Goal: Task Accomplishment & Management: Use online tool/utility

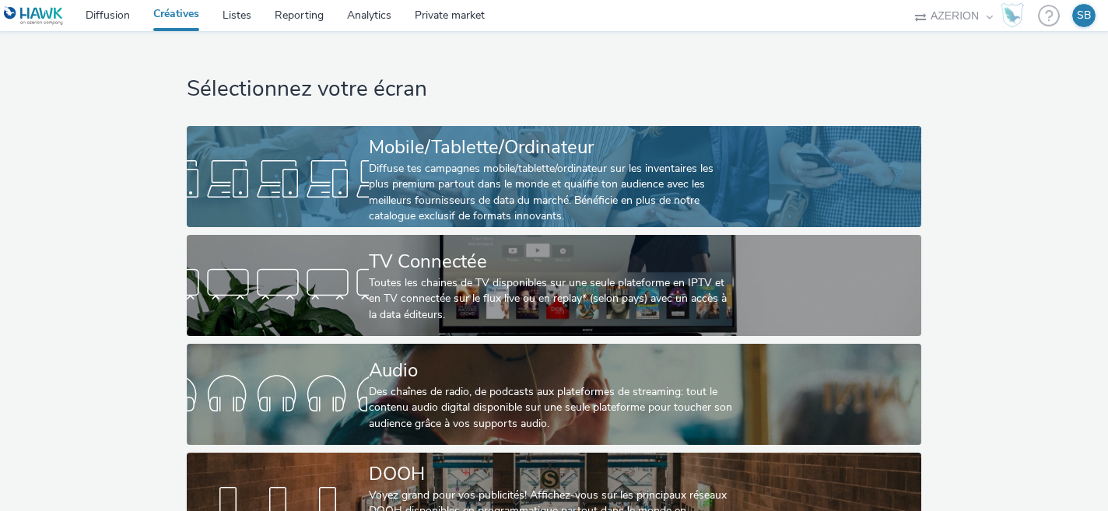
click at [462, 198] on div "Diffuse tes campagnes mobile/tablette/ordinateur sur les inventaires les plus p…" at bounding box center [551, 193] width 364 height 64
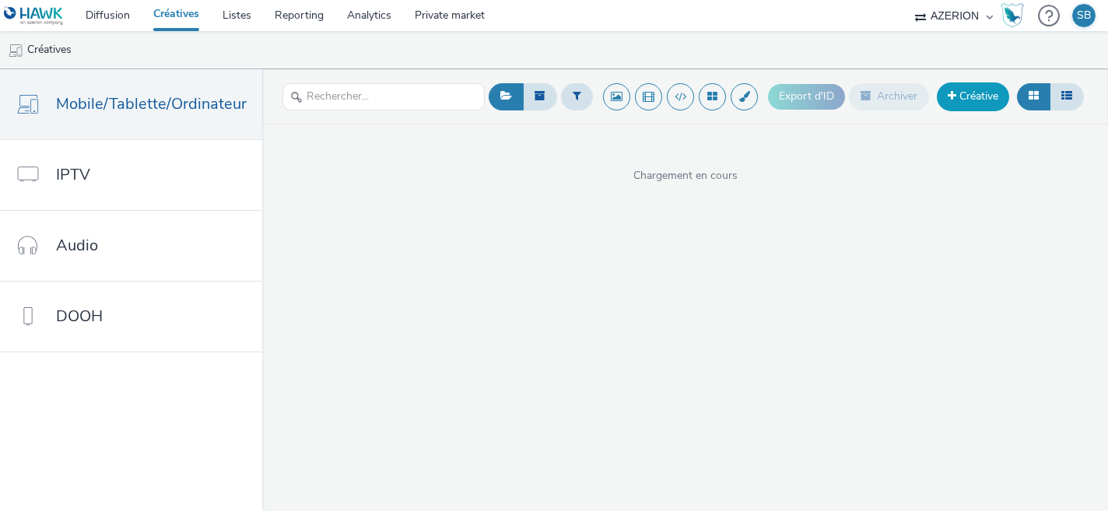
click at [968, 96] on link "Créative" at bounding box center [973, 96] width 72 height 28
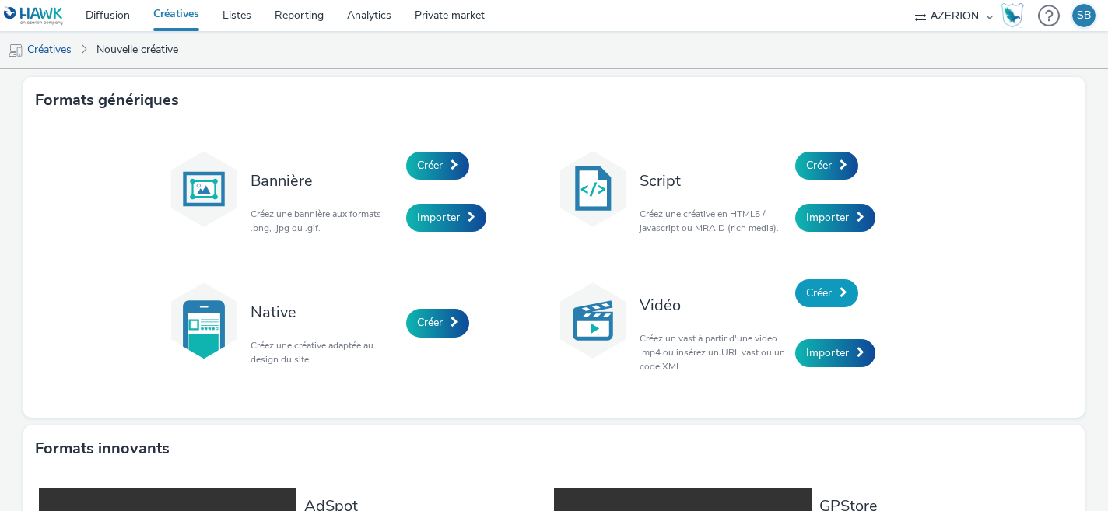
click at [828, 306] on link "Créer" at bounding box center [826, 293] width 63 height 28
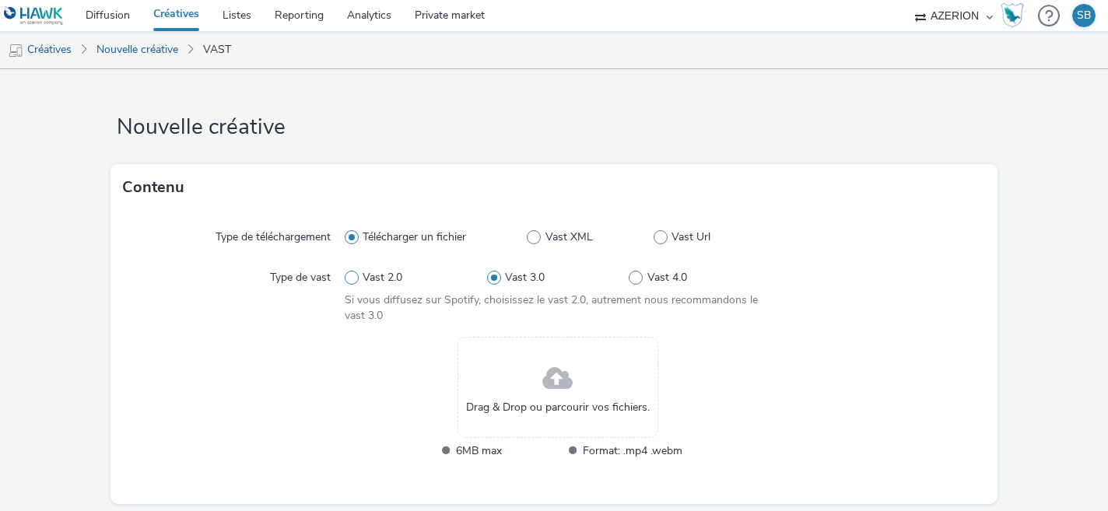
click at [366, 282] on span "Vast 2.0" at bounding box center [383, 278] width 40 height 16
click at [355, 282] on input "Vast 2.0" at bounding box center [350, 278] width 10 height 10
radio input "true"
radio input "false"
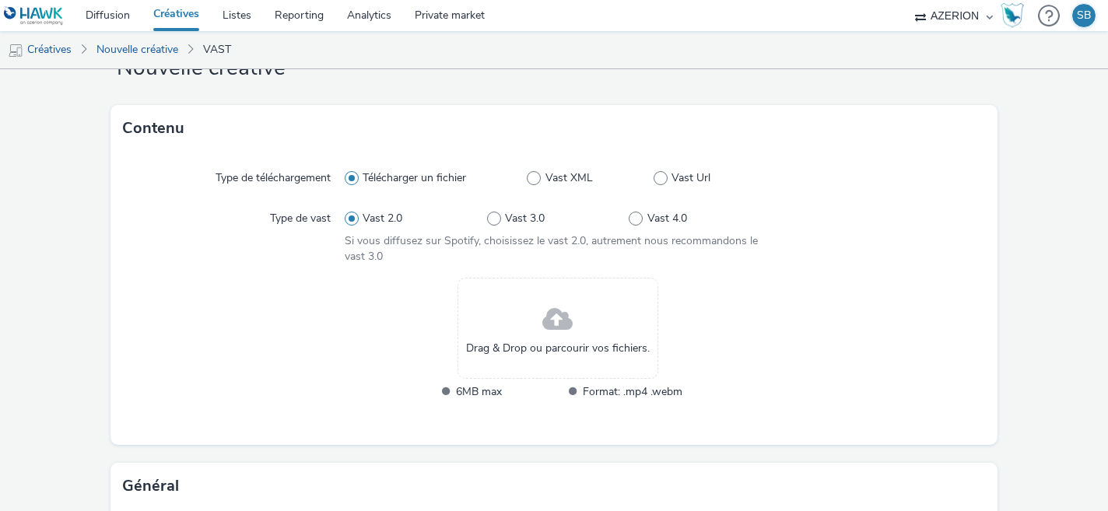
scroll to position [58, 0]
click at [654, 178] on span at bounding box center [660, 179] width 14 height 14
click at [654, 178] on input "Vast Url" at bounding box center [658, 179] width 10 height 10
radio input "false"
radio input "true"
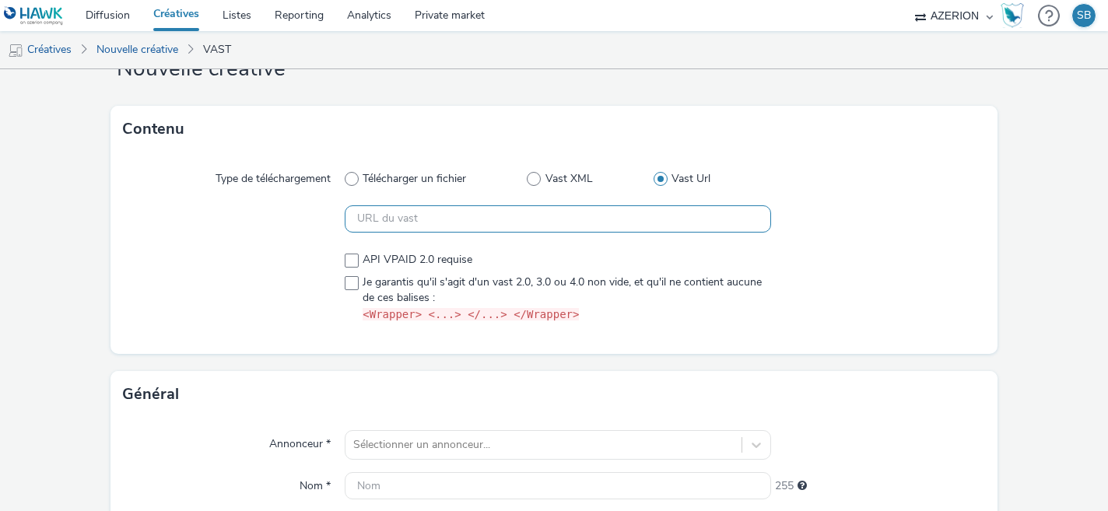
click at [505, 211] on input "text" at bounding box center [558, 218] width 427 height 27
paste input "https://[DOMAIN_NAME]/ddm/pfadx/N1224663.4509732AZERIONFR/B33982597.428571620;s…"
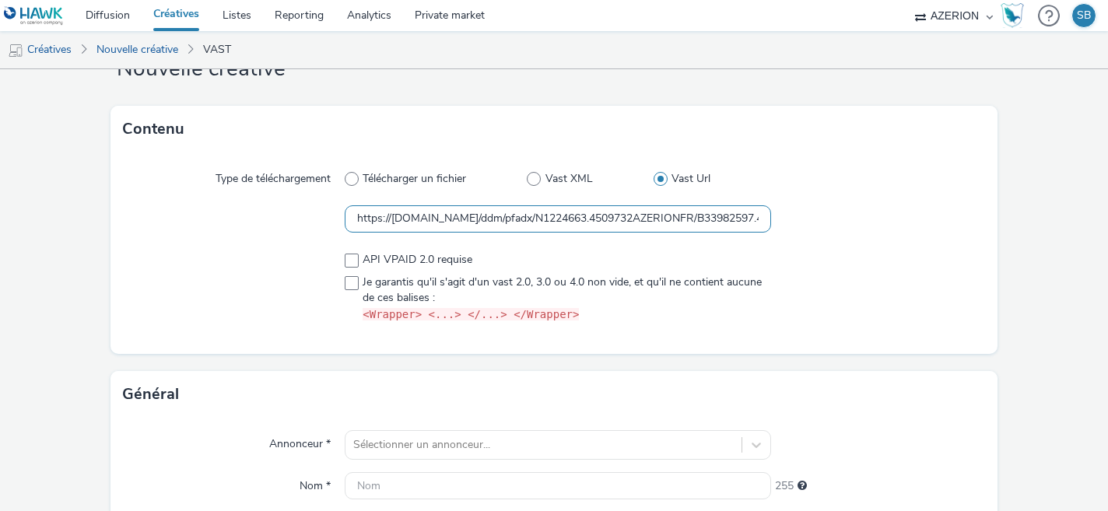
scroll to position [0, 1347]
type input "https://[DOMAIN_NAME]/ddm/pfadx/N1224663.4509732AZERIONFR/B33982597.428571620;s…"
click at [352, 284] on span at bounding box center [352, 283] width 14 height 14
checkbox input "true"
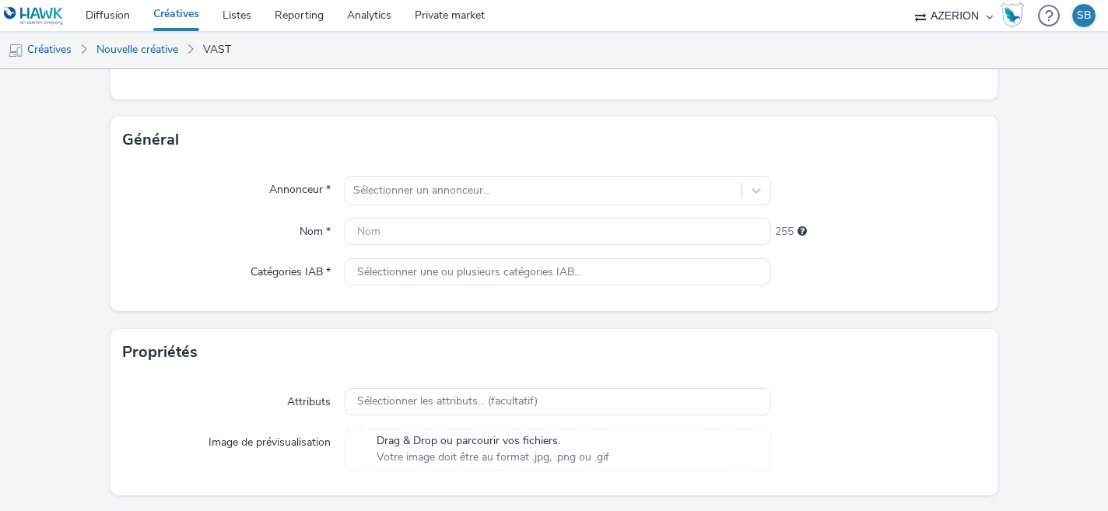
scroll to position [313, 0]
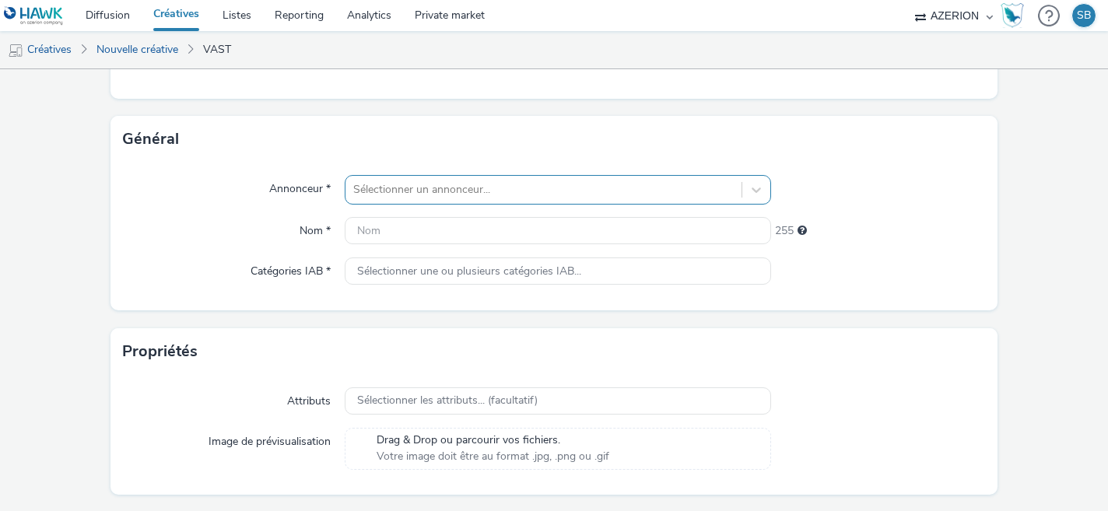
click at [483, 184] on div at bounding box center [543, 189] width 381 height 19
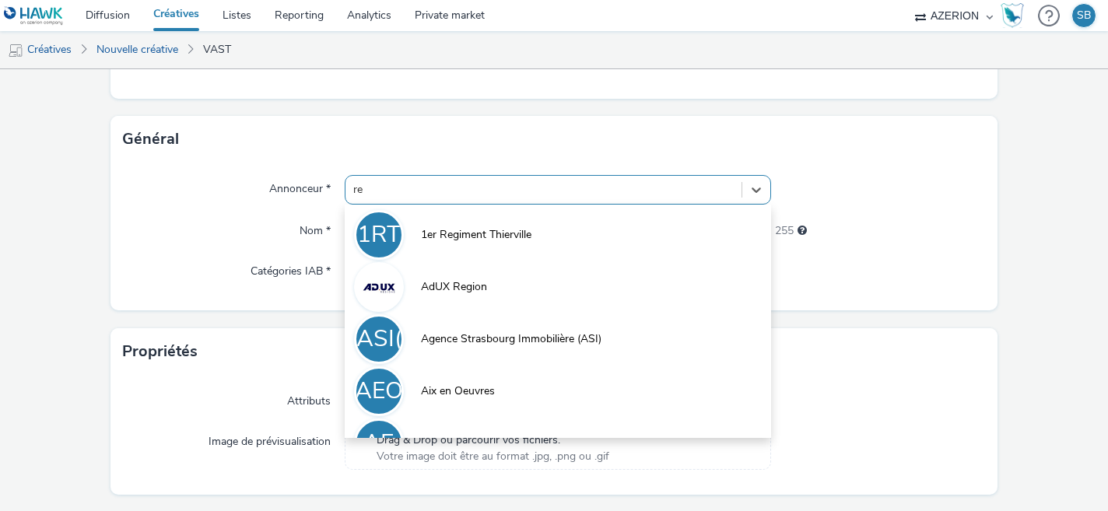
type input "red"
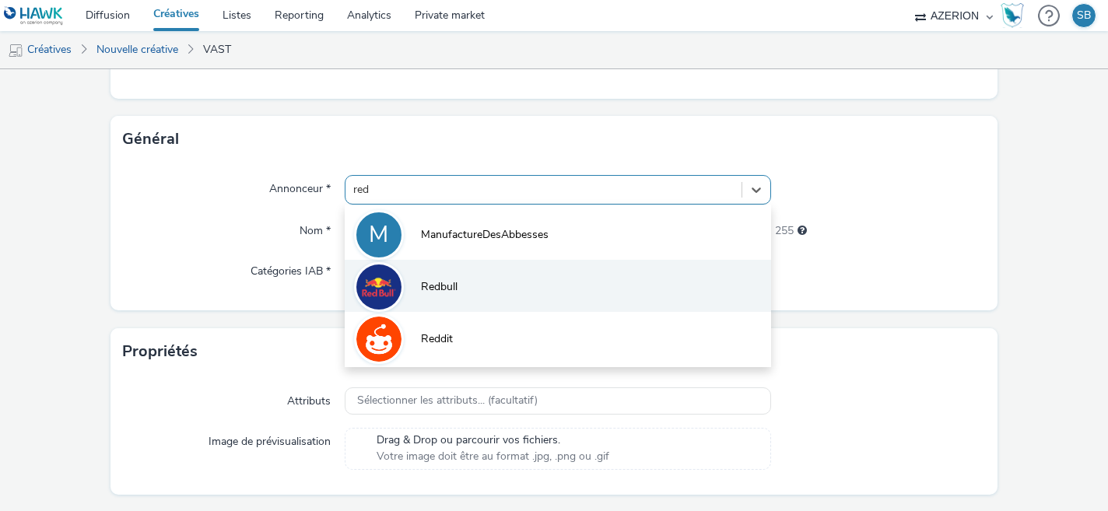
click at [494, 306] on li "Redbull" at bounding box center [558, 286] width 427 height 52
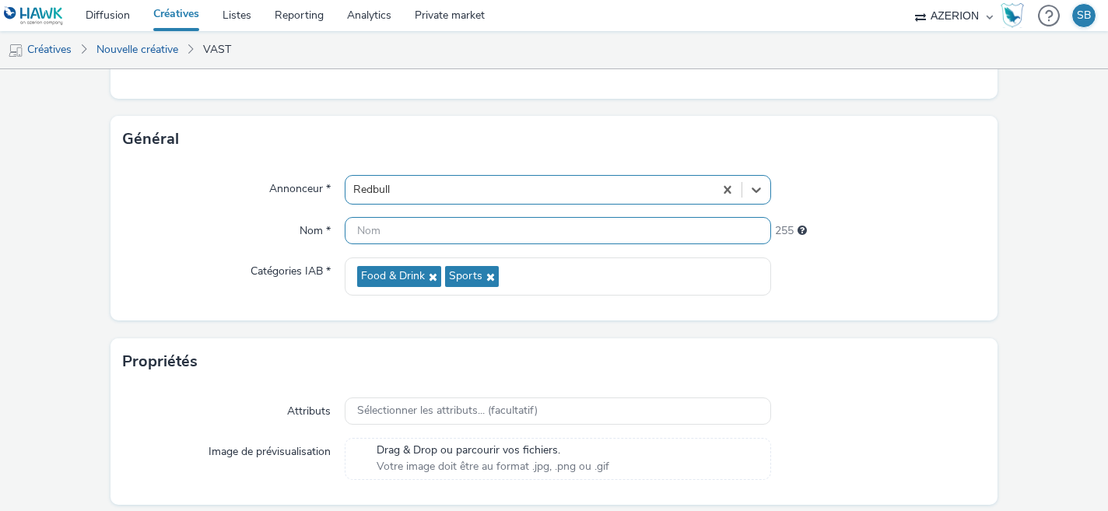
click at [386, 233] on input "text" at bounding box center [558, 230] width 427 height 27
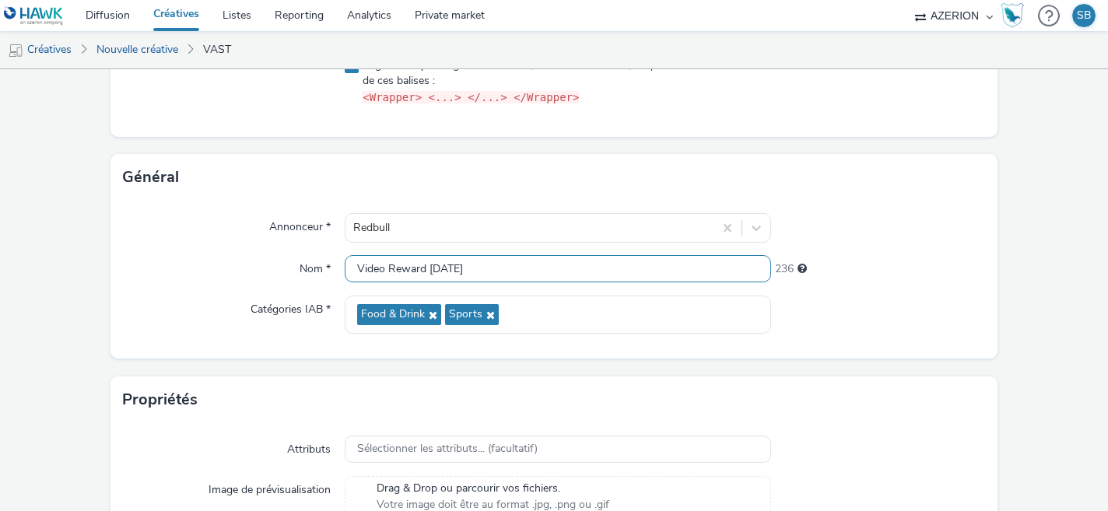
scroll to position [364, 0]
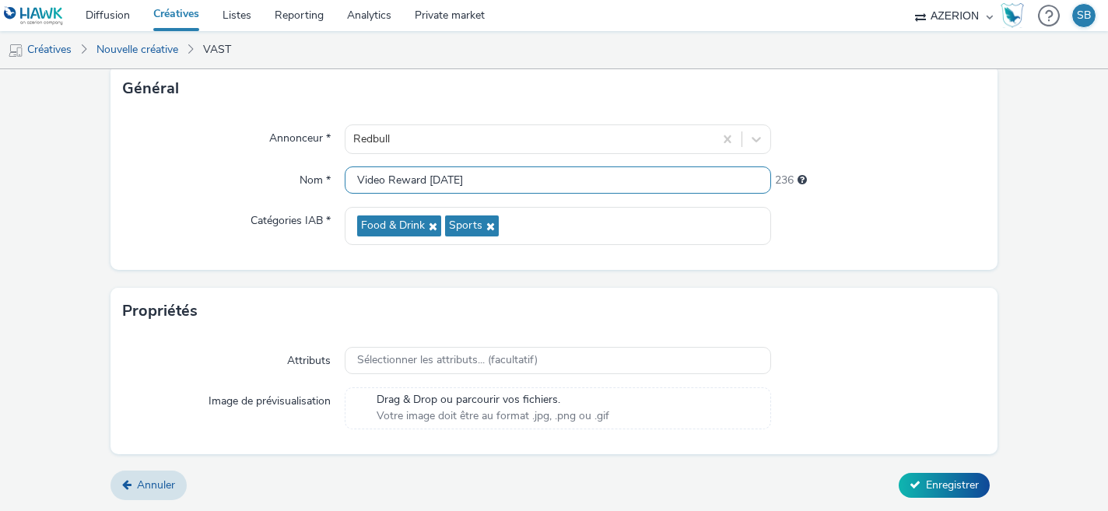
type input "Video Reward [DATE]"
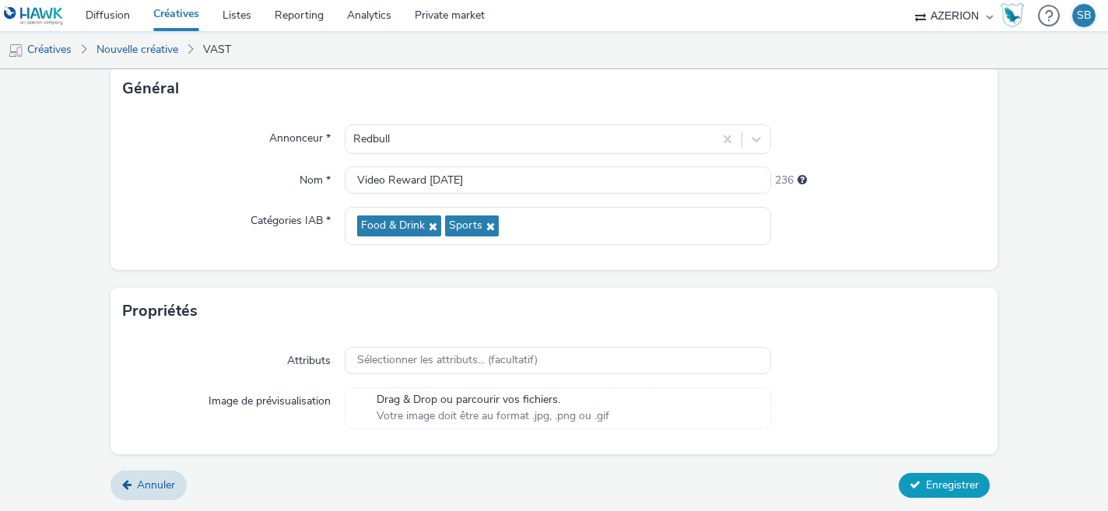
click at [940, 486] on span "Enregistrer" at bounding box center [952, 485] width 53 height 15
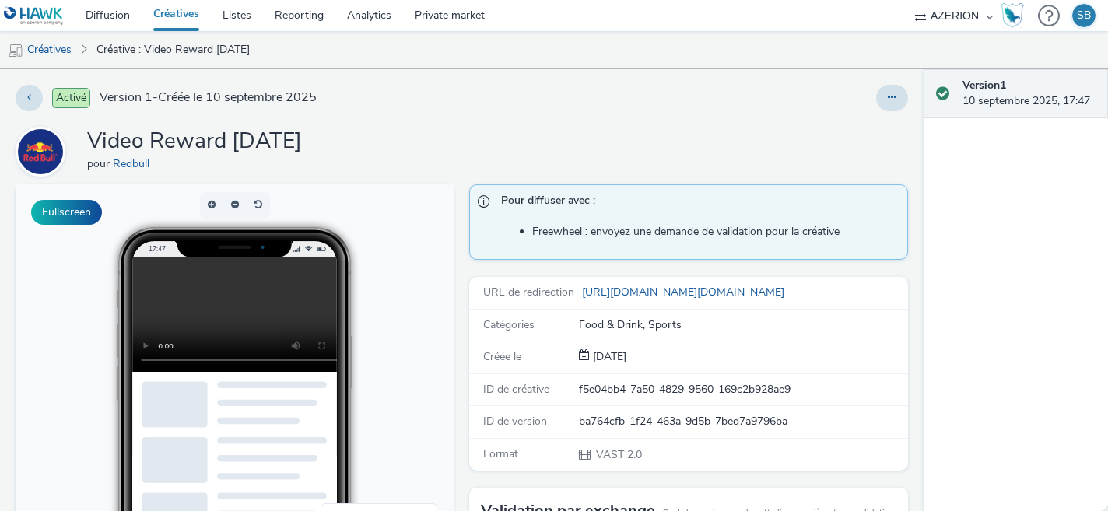
click at [177, 18] on link "Créatives" at bounding box center [176, 15] width 69 height 31
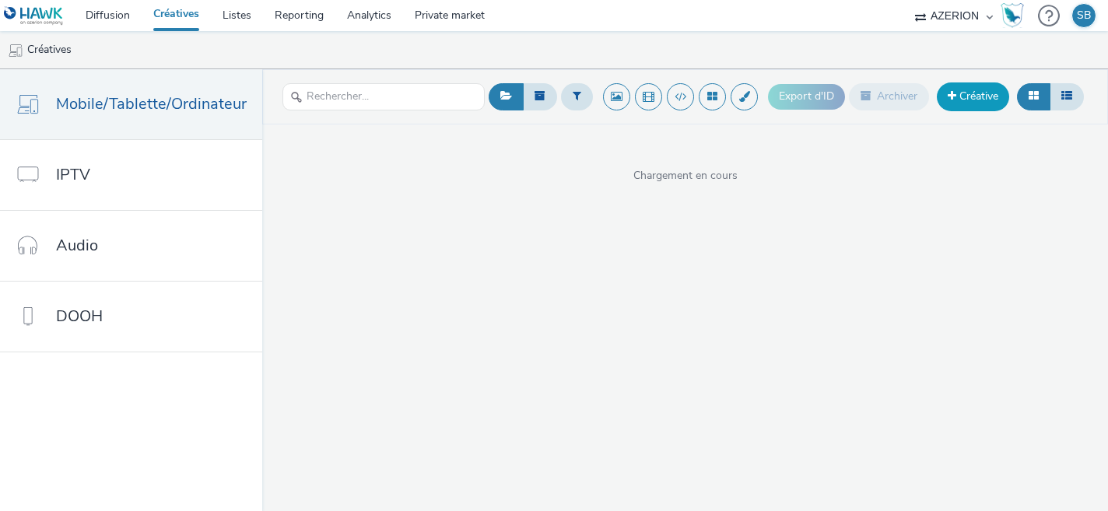
click at [968, 103] on link "Créative" at bounding box center [973, 96] width 72 height 28
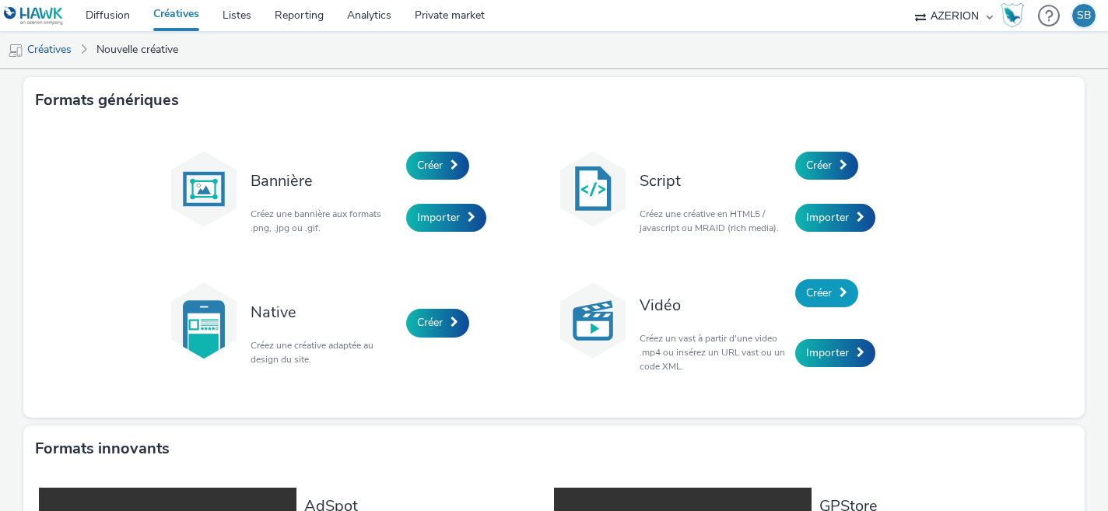
click at [833, 301] on link "Créer" at bounding box center [826, 293] width 63 height 28
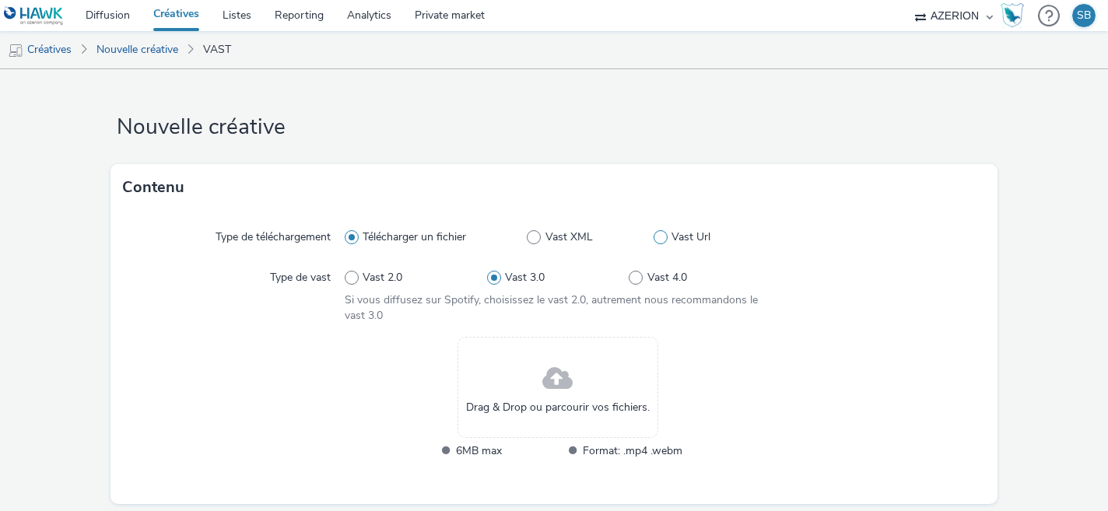
click at [664, 240] on span at bounding box center [660, 237] width 14 height 14
click at [664, 240] on input "Vast Url" at bounding box center [658, 238] width 10 height 10
radio input "false"
radio input "true"
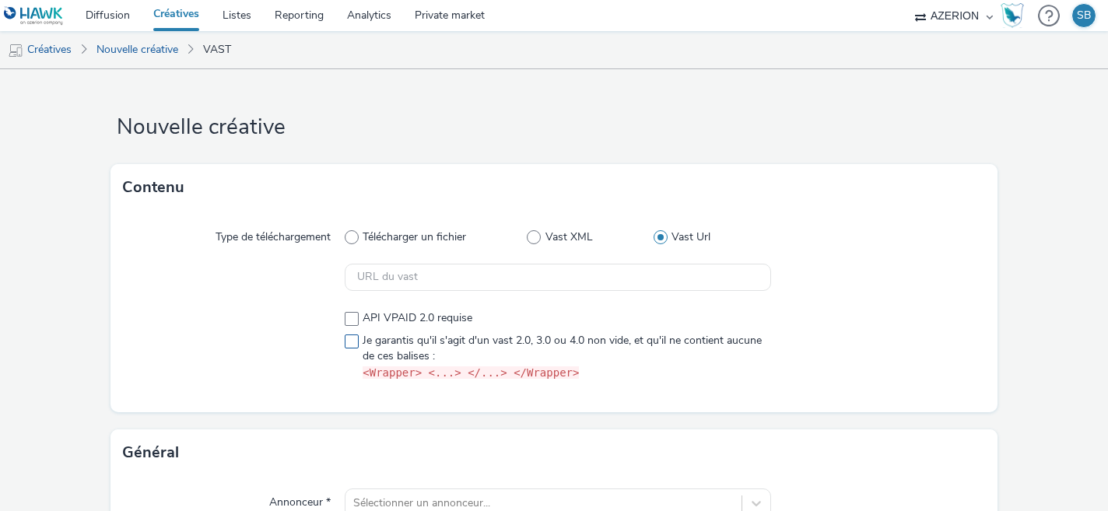
click at [382, 335] on span "Je garantis qu'il s'agit d'un vast 2.0, 3.0 ou 4.0 non vide, et qu'il ne contie…" at bounding box center [563, 357] width 401 height 48
checkbox input "true"
click at [448, 278] on input "text" at bounding box center [558, 277] width 427 height 27
paste input "https://ad.doubleclick.net/ddm/pfadx/N1224663.4509732AZERIONFR/B33982597.428969…"
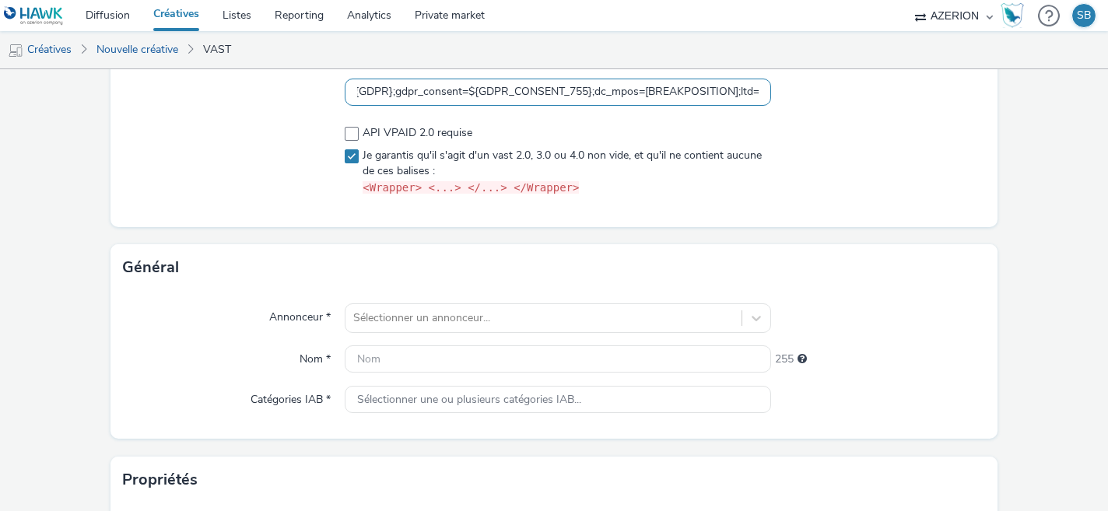
scroll to position [193, 0]
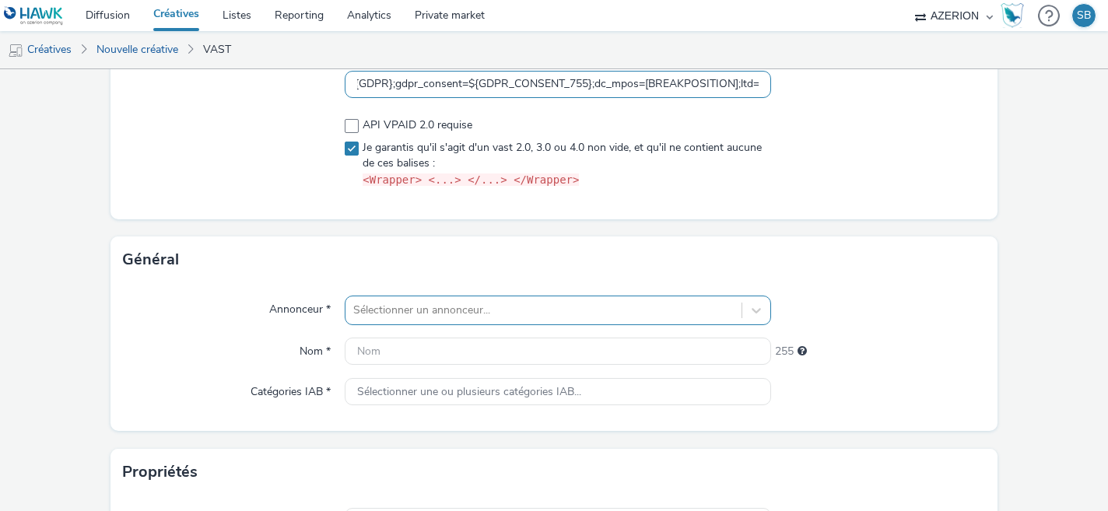
type input "https://ad.doubleclick.net/ddm/pfadx/N1224663.4509732AZERIONFR/B33982597.428969…"
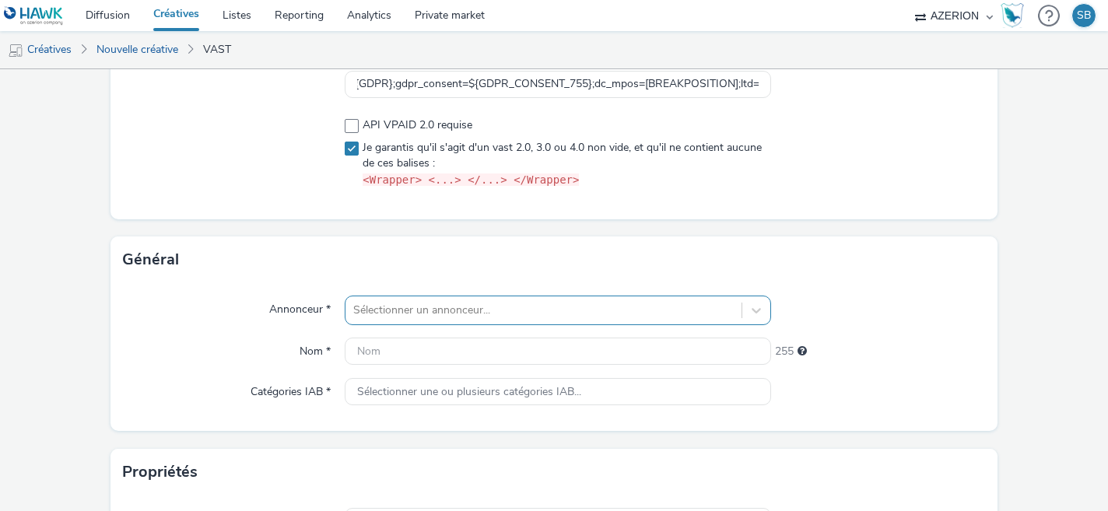
click at [398, 309] on div "Sélectionner un annonceur..." at bounding box center [558, 311] width 427 height 30
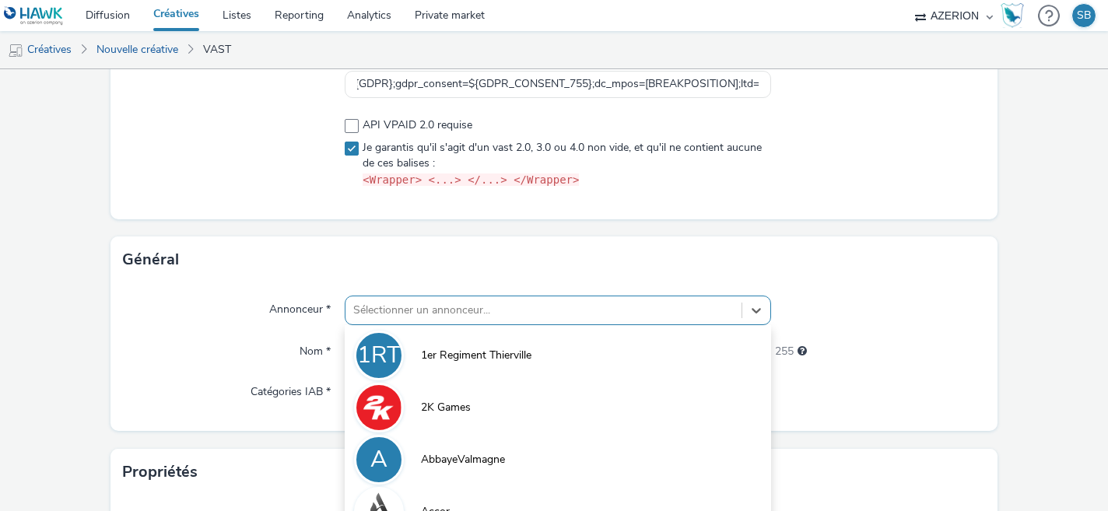
scroll to position [315, 0]
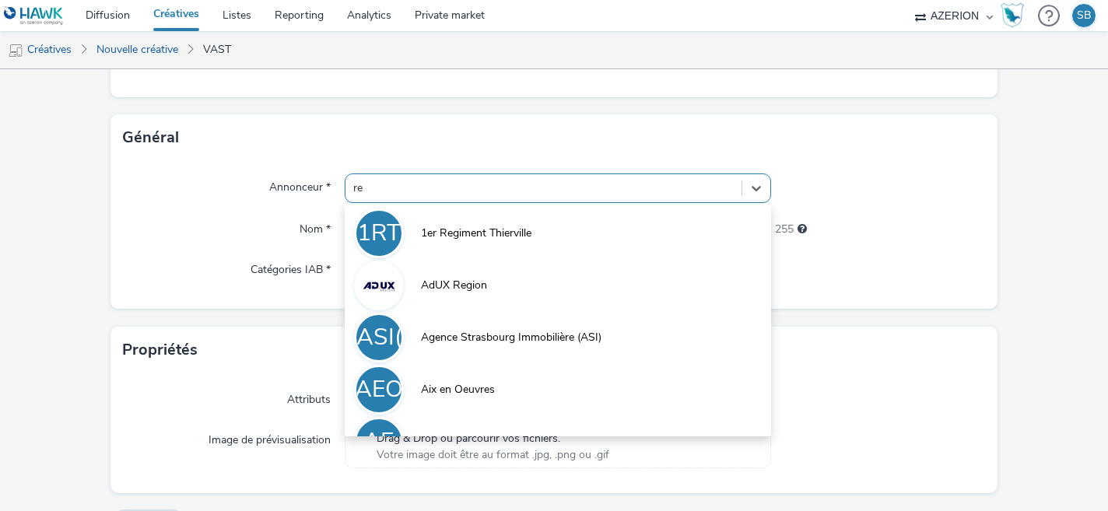
type input "red"
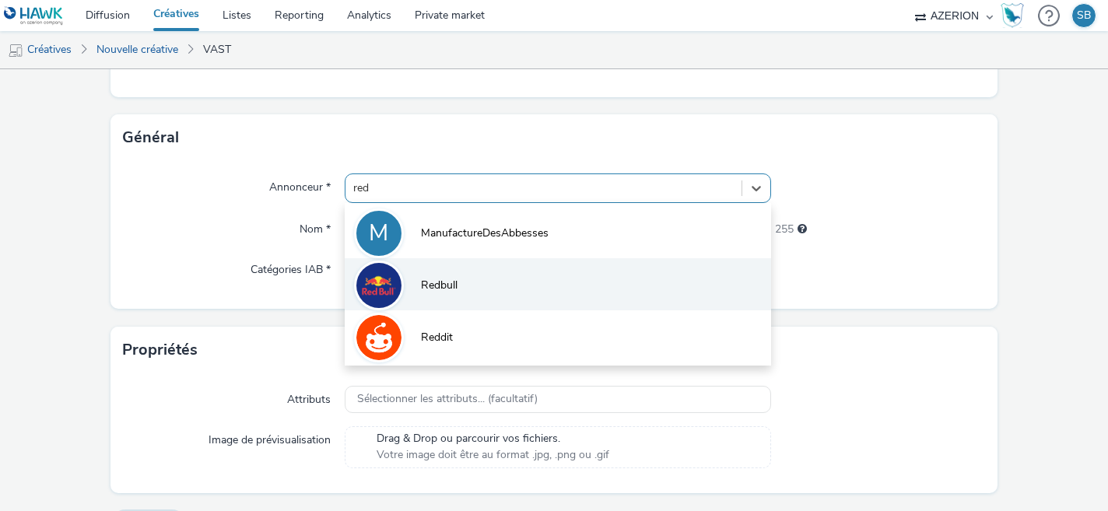
click at [464, 285] on li "Redbull" at bounding box center [558, 284] width 427 height 52
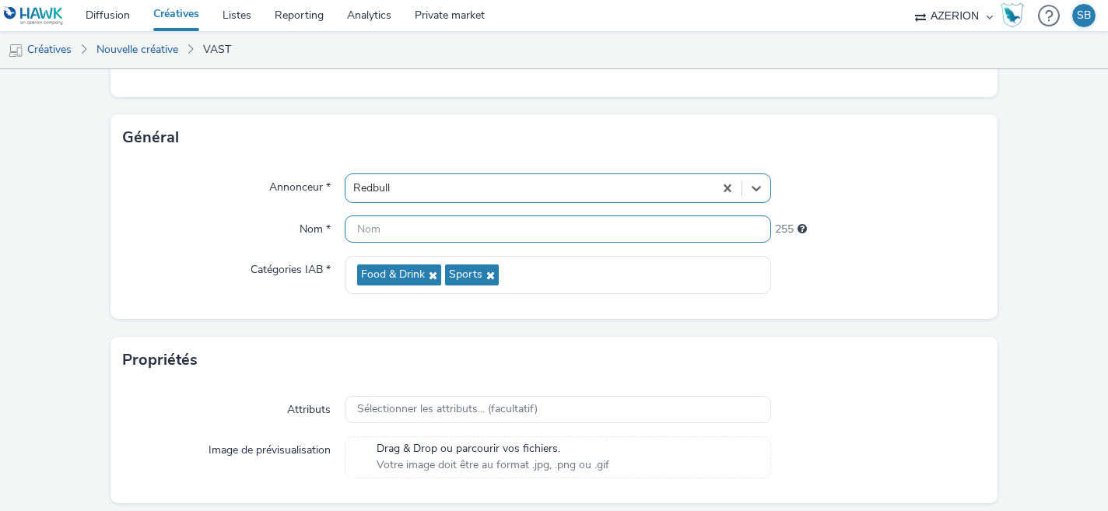
click at [400, 228] on input "text" at bounding box center [558, 228] width 427 height 27
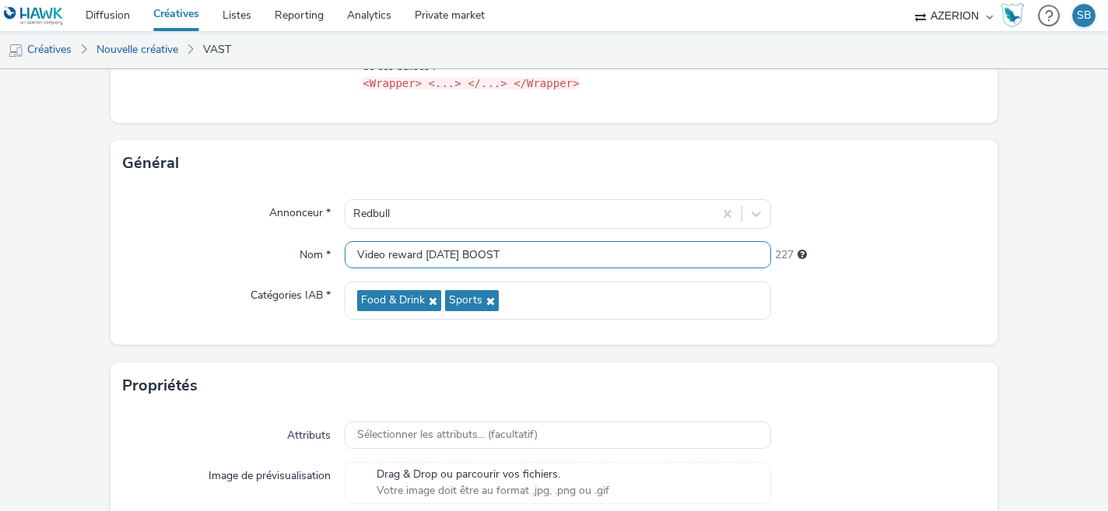
scroll to position [364, 0]
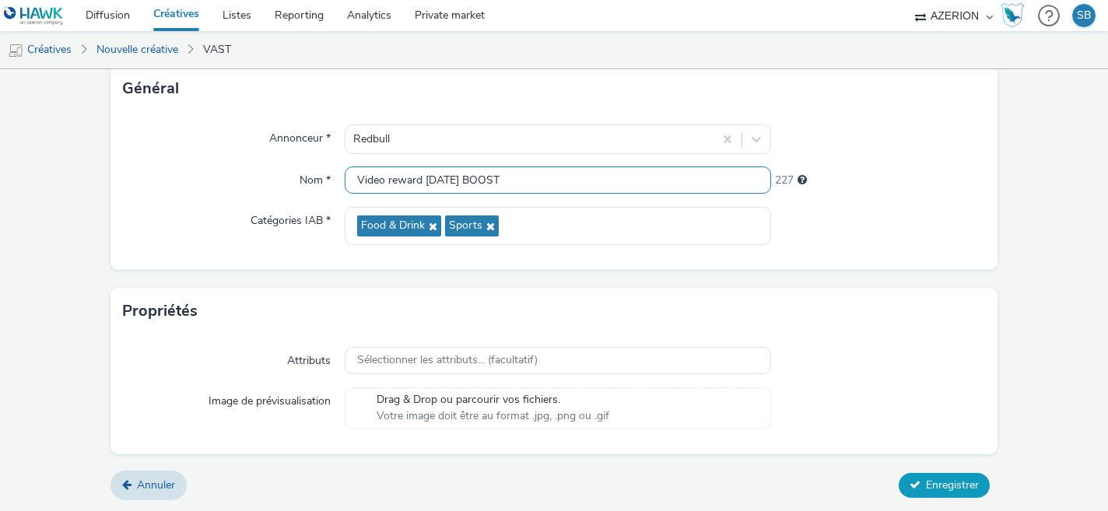
type input "Video reward [DATE] BOOST"
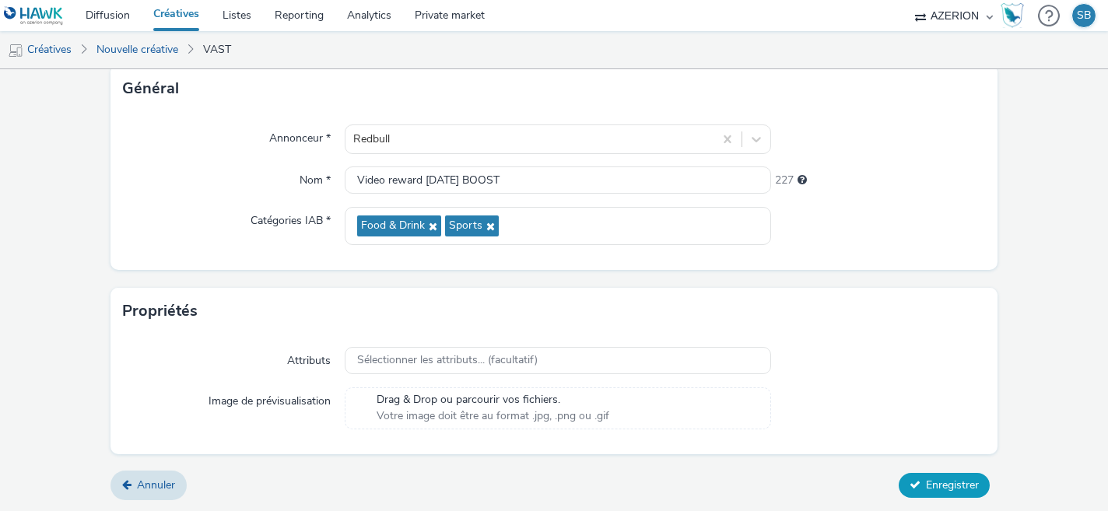
click at [914, 490] on button "Enregistrer" at bounding box center [943, 485] width 91 height 25
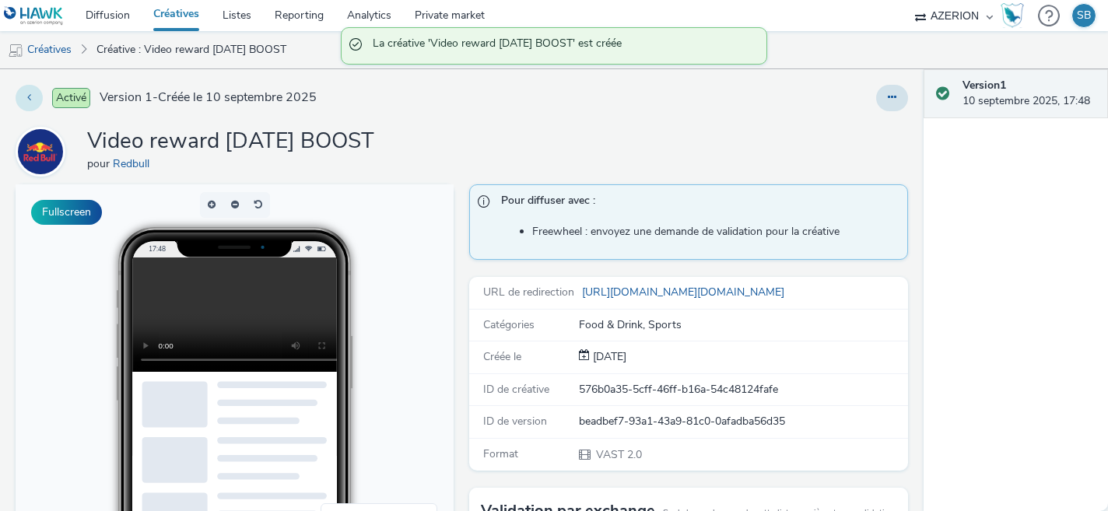
click at [31, 100] on button at bounding box center [29, 98] width 27 height 26
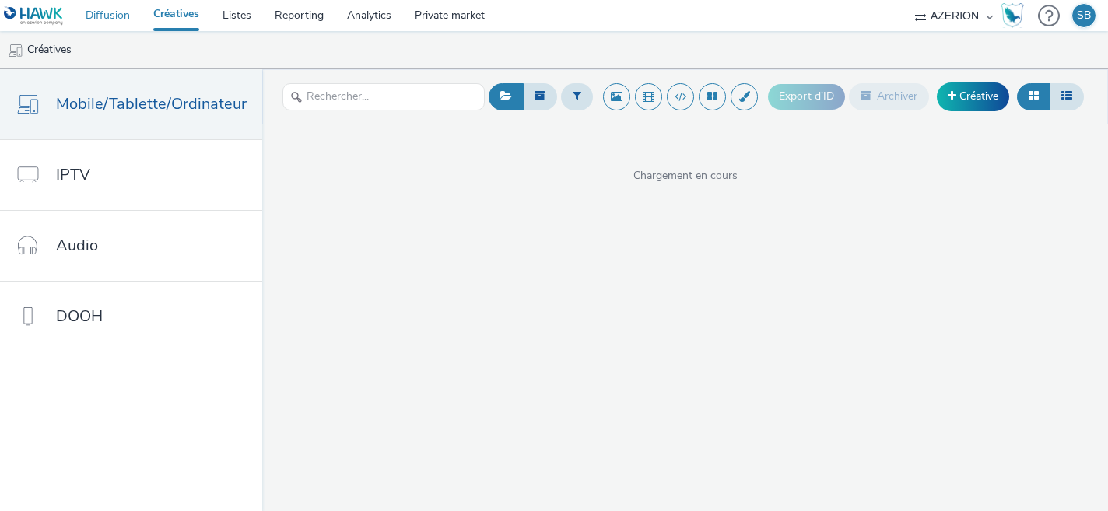
click at [104, 12] on link "Diffusion" at bounding box center [108, 15] width 68 height 31
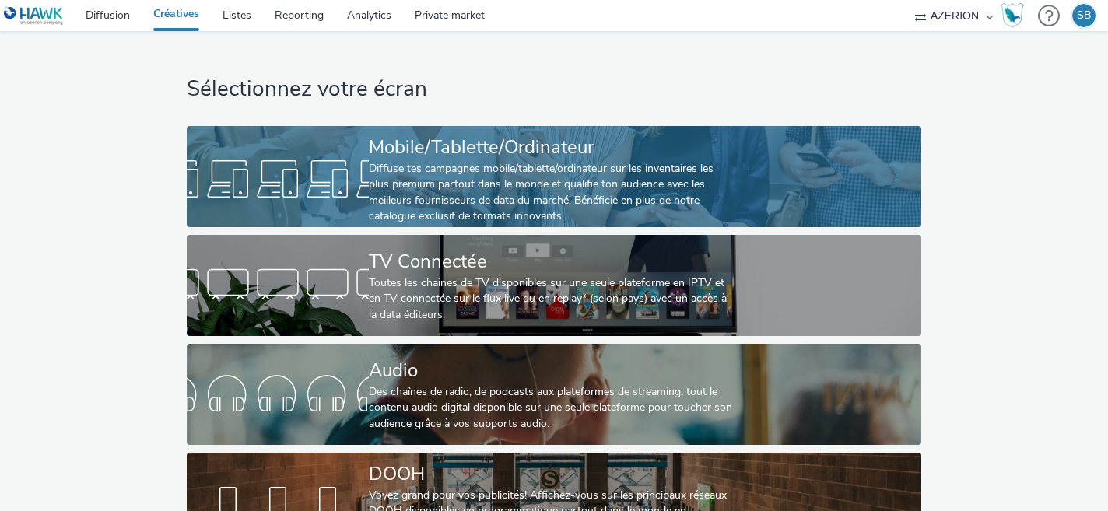
click at [295, 180] on div at bounding box center [278, 179] width 182 height 50
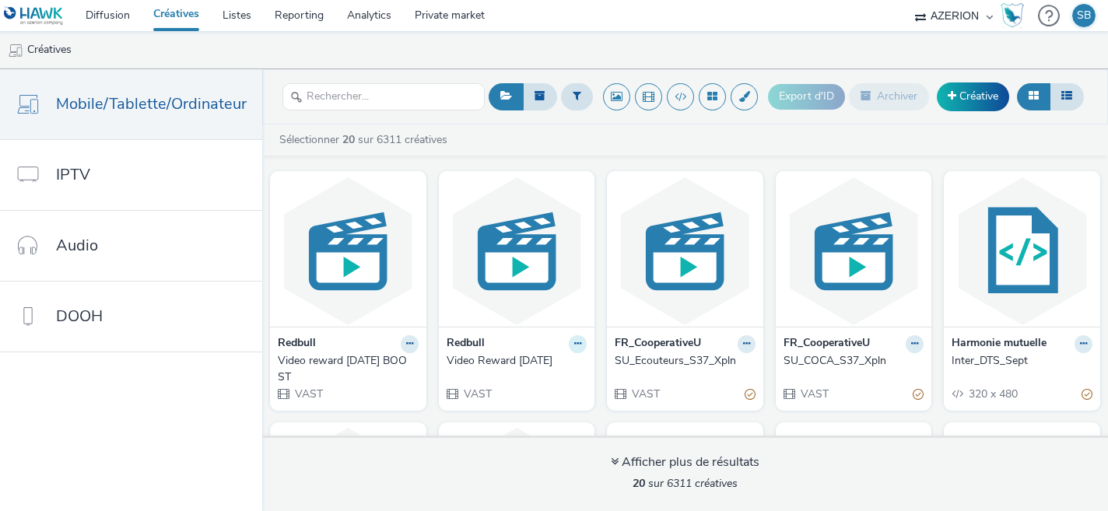
click at [574, 345] on icon at bounding box center [577, 343] width 7 height 9
click at [541, 380] on link "Modifier" at bounding box center [528, 370] width 117 height 31
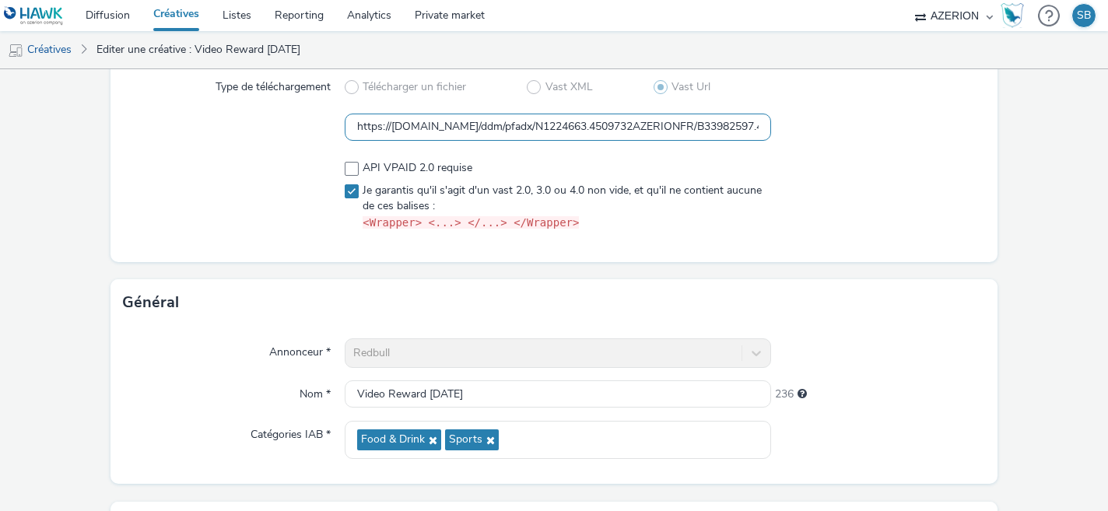
scroll to position [154, 0]
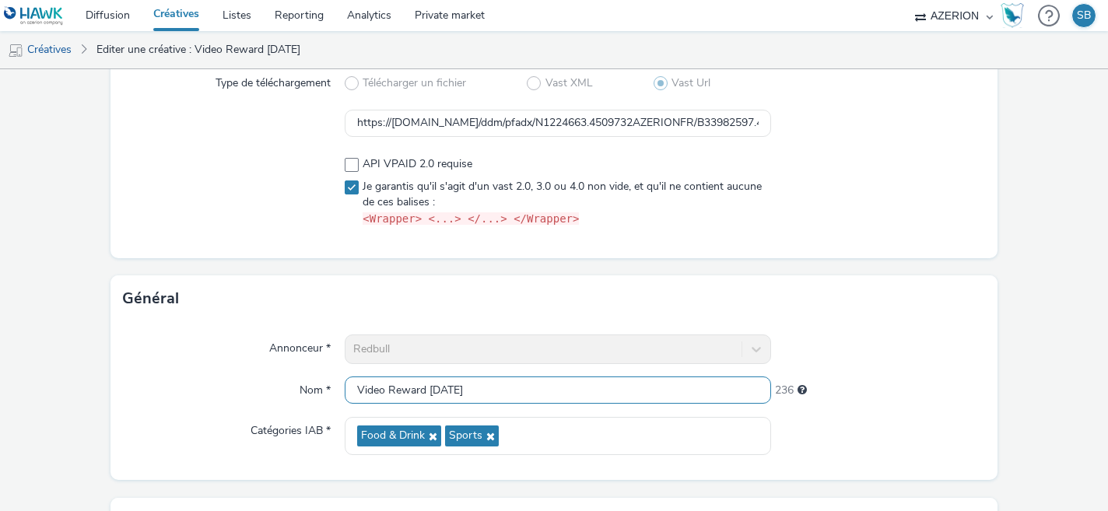
click at [580, 388] on input "Video Reward [DATE]" at bounding box center [558, 390] width 427 height 27
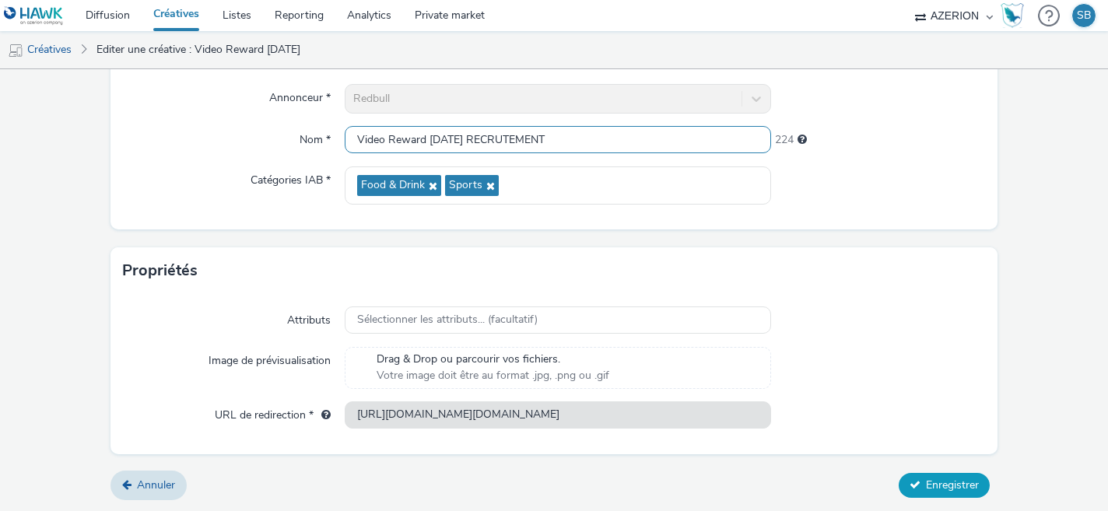
type input "Video Reward [DATE] RECRUTEMENT"
click at [942, 489] on span "Enregistrer" at bounding box center [952, 485] width 53 height 15
